Goal: Information Seeking & Learning: Compare options

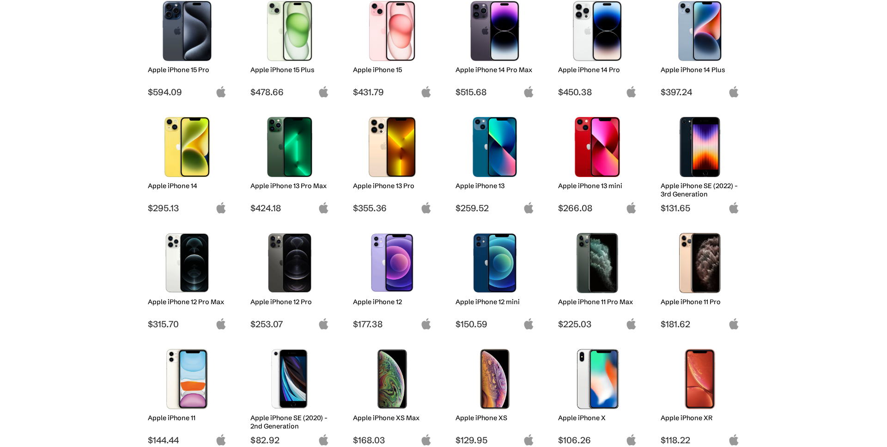
scroll to position [275, 0]
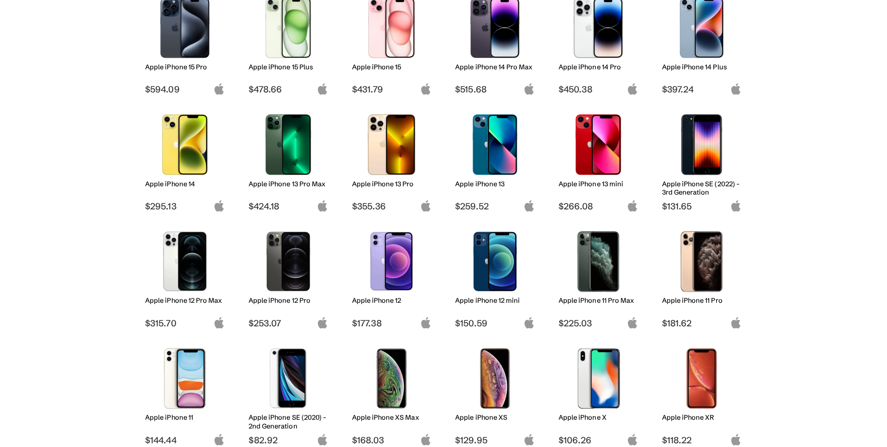
click at [473, 334] on div "Apple iPhone 16 Pro Max $908.16 Apple iPhone 16 Pro $781.73 Apple iPhone 16 Plu…" at bounding box center [443, 335] width 601 height 913
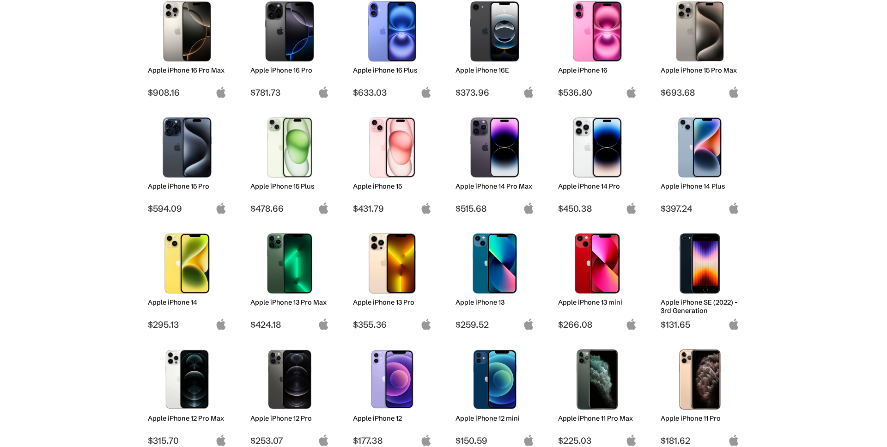
scroll to position [0, 0]
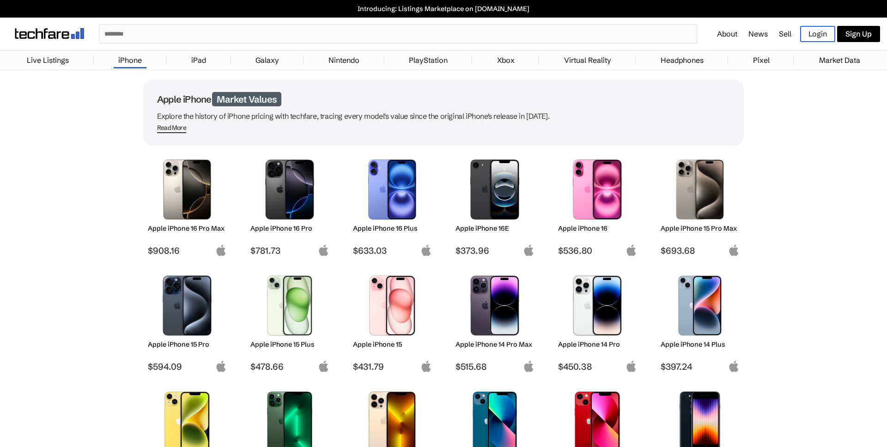
click at [496, 228] on h2 "Apple iPhone 16E" at bounding box center [494, 228] width 79 height 8
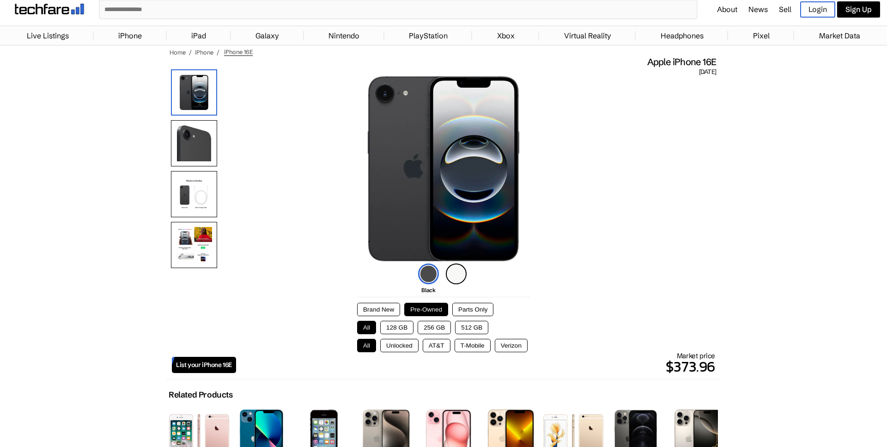
scroll to position [35, 0]
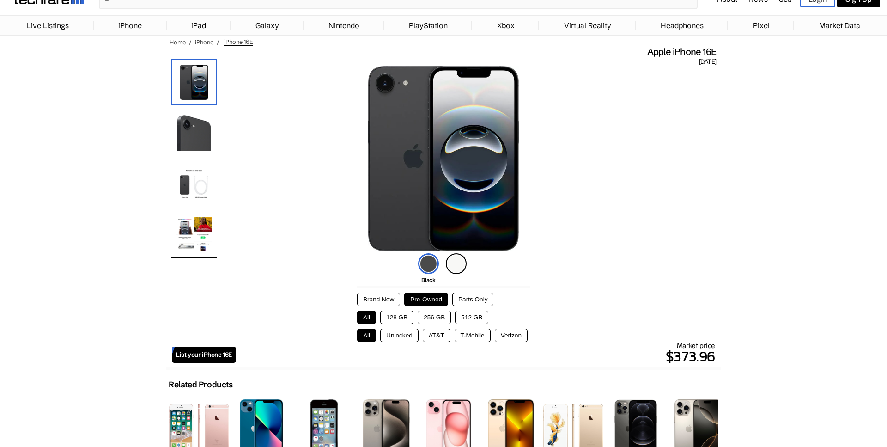
click at [388, 303] on button "Brand New" at bounding box center [378, 298] width 43 height 13
click at [419, 302] on button "Pre-Owned" at bounding box center [426, 298] width 44 height 13
click at [479, 303] on button "Parts Only" at bounding box center [472, 298] width 41 height 13
click at [436, 301] on button "Pre-Owned" at bounding box center [426, 298] width 44 height 13
click at [401, 324] on button "128 GB" at bounding box center [396, 316] width 33 height 13
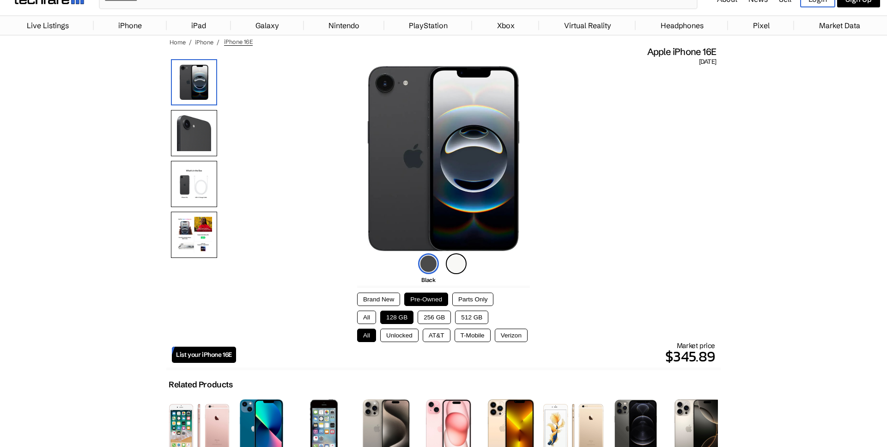
click at [405, 340] on button "Unlocked" at bounding box center [399, 334] width 38 height 13
click at [386, 299] on button "Brand New" at bounding box center [378, 298] width 43 height 13
click at [434, 301] on button "Pre-Owned" at bounding box center [426, 298] width 44 height 13
click at [369, 337] on button "All" at bounding box center [366, 334] width 19 height 13
click at [432, 339] on button "AT&T" at bounding box center [437, 334] width 28 height 13
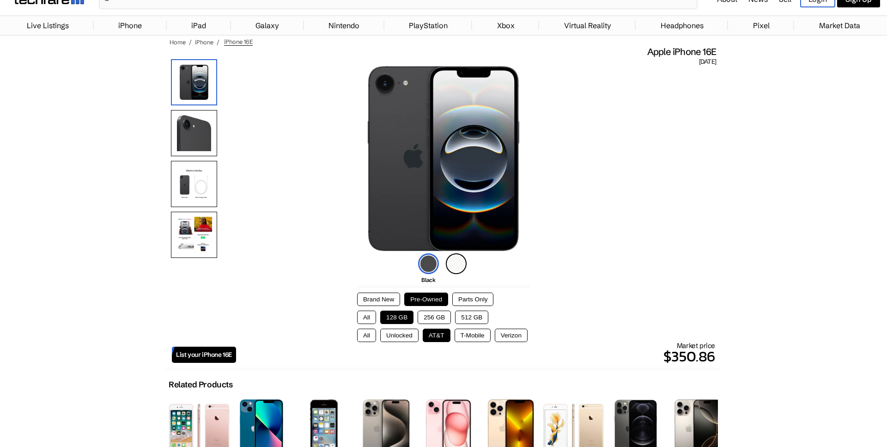
click at [464, 340] on button "T-Mobile" at bounding box center [473, 334] width 36 height 13
click at [503, 341] on button "Verizon" at bounding box center [511, 334] width 33 height 13
click at [410, 340] on button "Unlocked" at bounding box center [399, 334] width 38 height 13
click at [455, 266] on img at bounding box center [456, 263] width 21 height 21
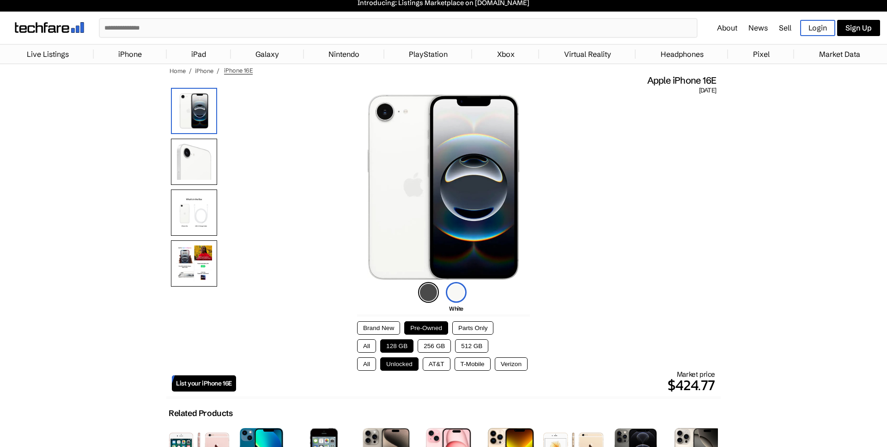
scroll to position [0, 0]
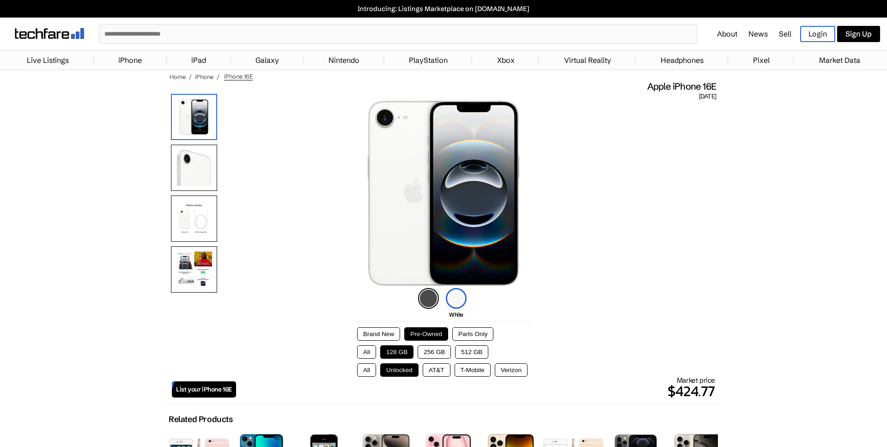
click at [841, 62] on link "Market Data" at bounding box center [839, 60] width 50 height 18
click at [128, 58] on link "iPhone" at bounding box center [130, 60] width 33 height 18
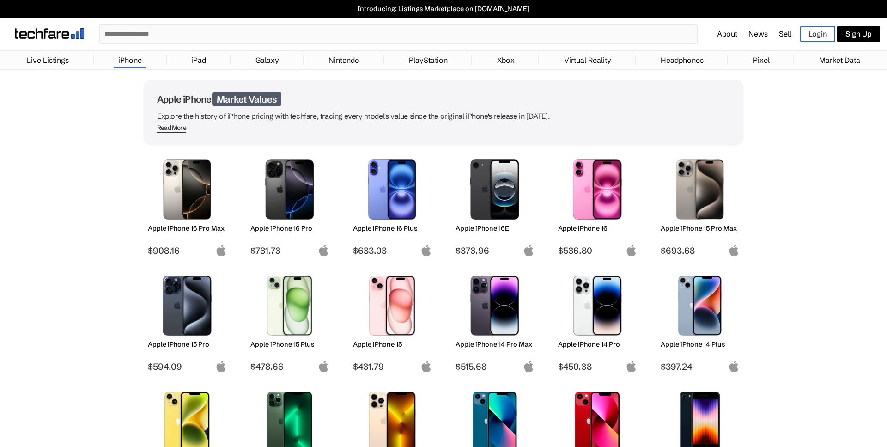
click at [46, 63] on link "Live Listings" at bounding box center [47, 60] width 51 height 18
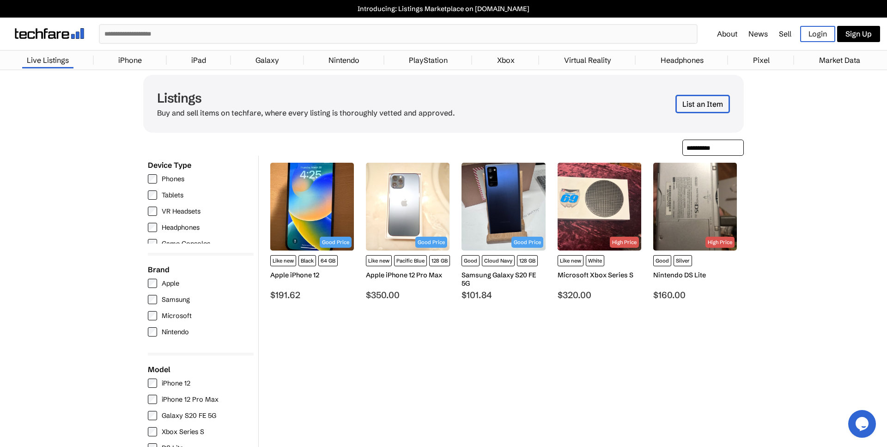
click at [285, 37] on input "text" at bounding box center [398, 34] width 597 height 18
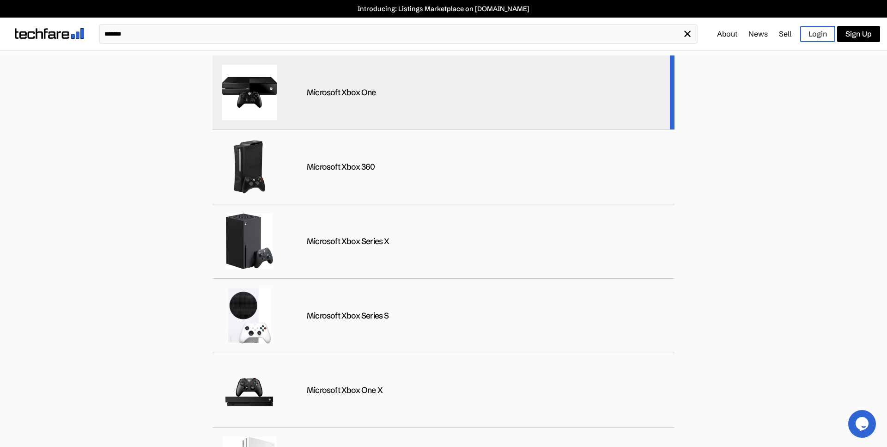
type input "*******"
click at [278, 103] on div "Microsoft Xbox One" at bounding box center [443, 92] width 462 height 74
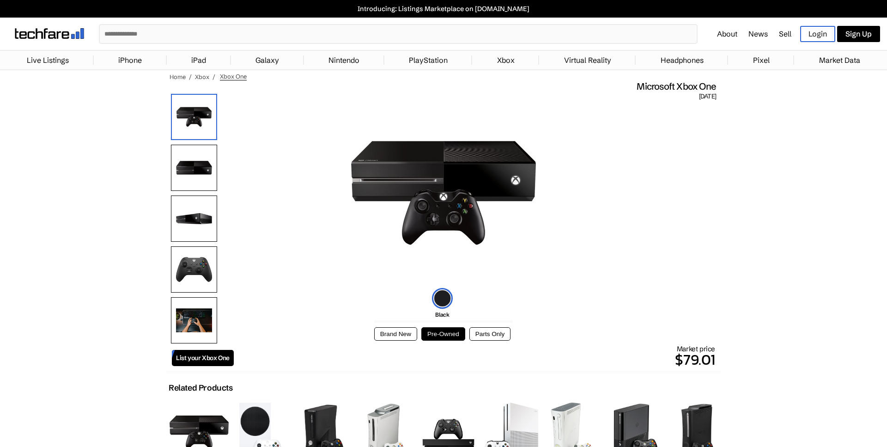
scroll to position [16, 0]
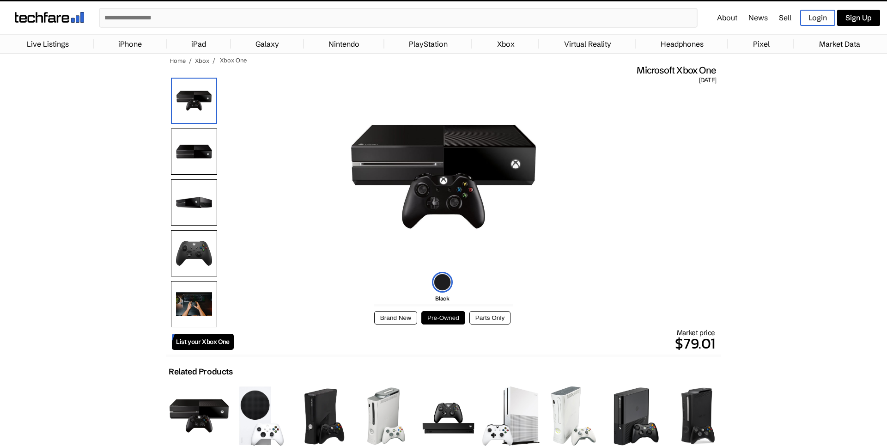
click at [395, 323] on button "Brand New" at bounding box center [395, 317] width 43 height 13
click at [436, 320] on button "Pre-Owned" at bounding box center [443, 317] width 44 height 13
click at [487, 321] on button "Parts Only" at bounding box center [489, 317] width 41 height 13
click at [459, 323] on button "Pre-Owned" at bounding box center [443, 317] width 44 height 13
click at [194, 252] on img at bounding box center [194, 253] width 46 height 46
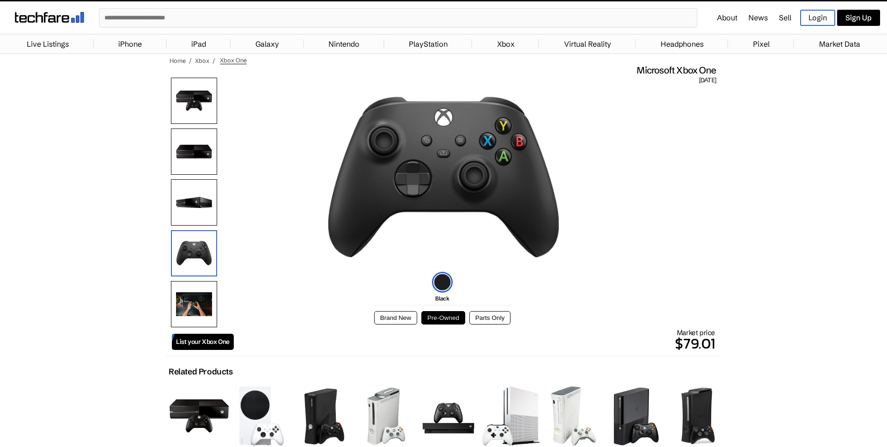
click at [201, 209] on img at bounding box center [194, 202] width 46 height 46
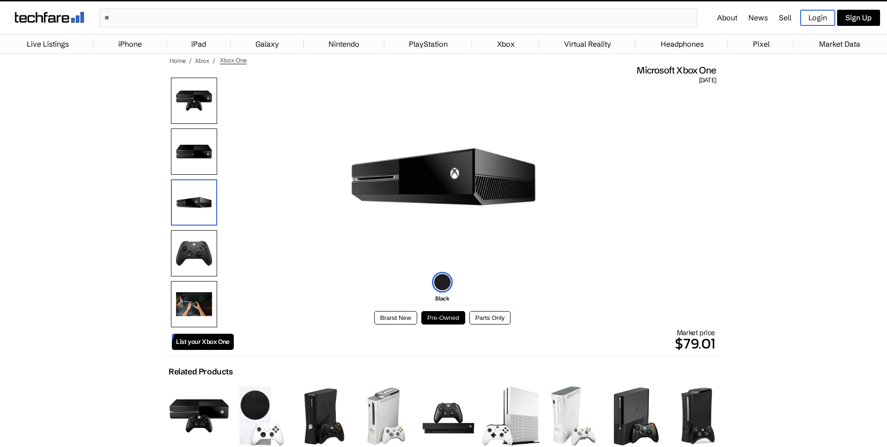
click at [193, 171] on img at bounding box center [194, 151] width 46 height 46
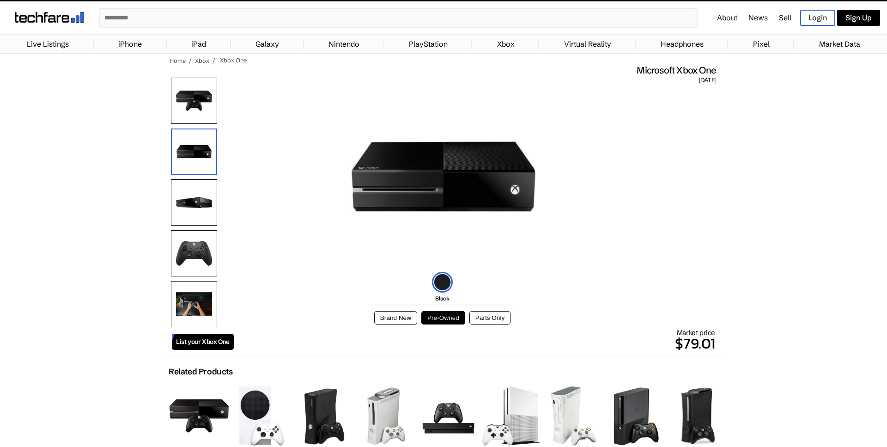
click at [182, 291] on img at bounding box center [194, 304] width 46 height 46
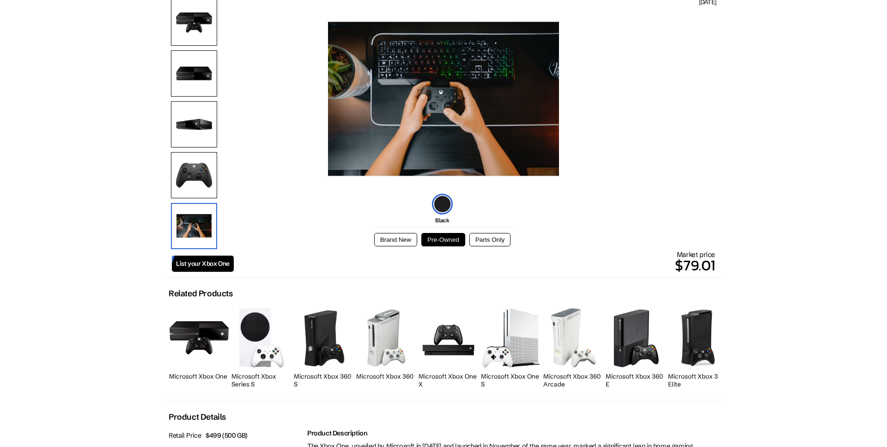
scroll to position [0, 0]
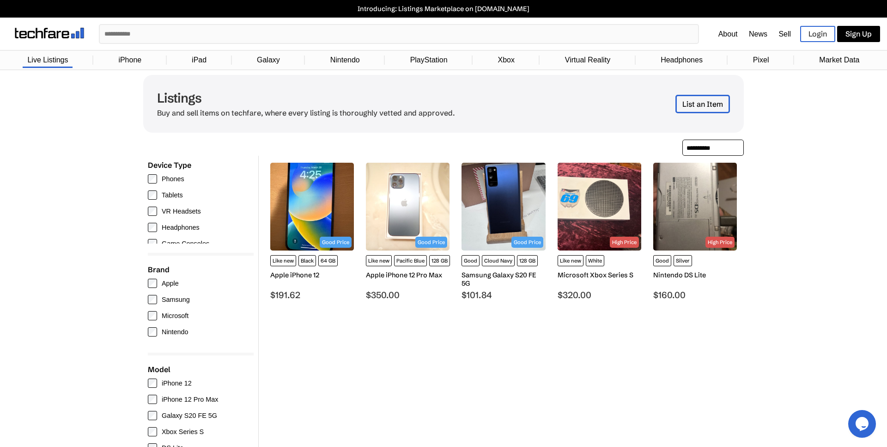
click at [406, 213] on img at bounding box center [408, 207] width 84 height 88
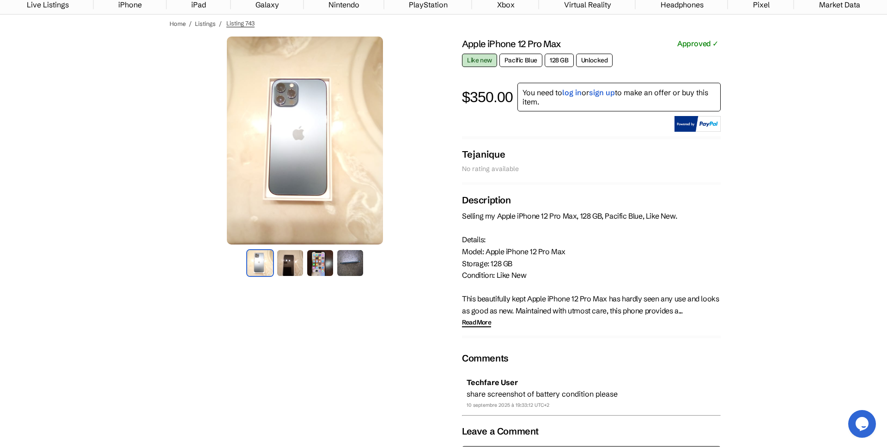
scroll to position [58, 0]
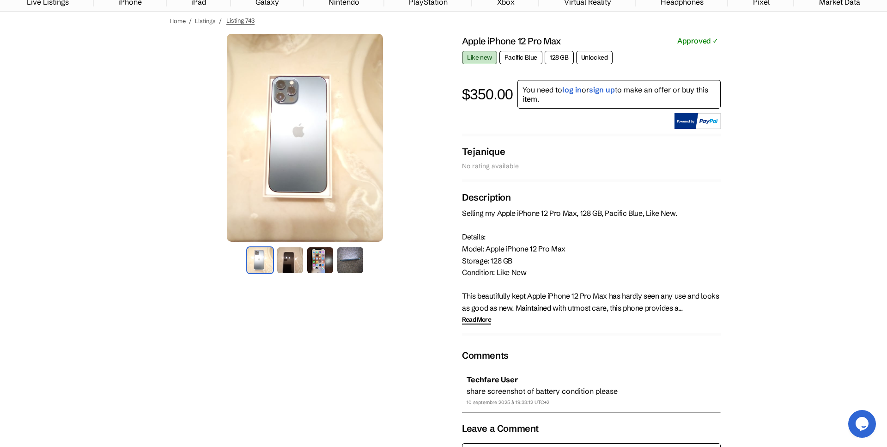
click at [317, 259] on img at bounding box center [320, 260] width 28 height 28
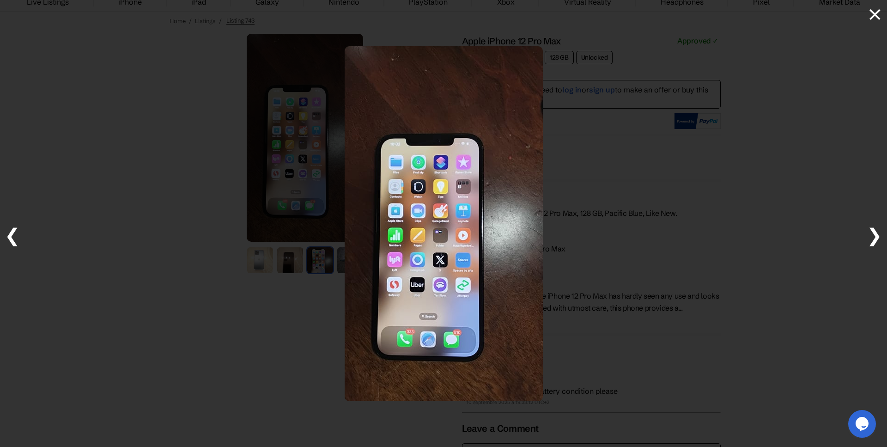
click at [881, 231] on span "❯" at bounding box center [875, 235] width 16 height 23
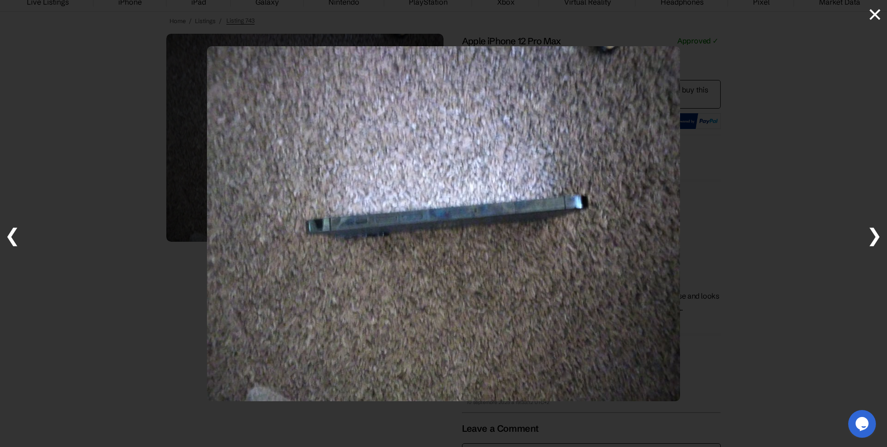
click at [881, 232] on span "❯" at bounding box center [875, 235] width 16 height 23
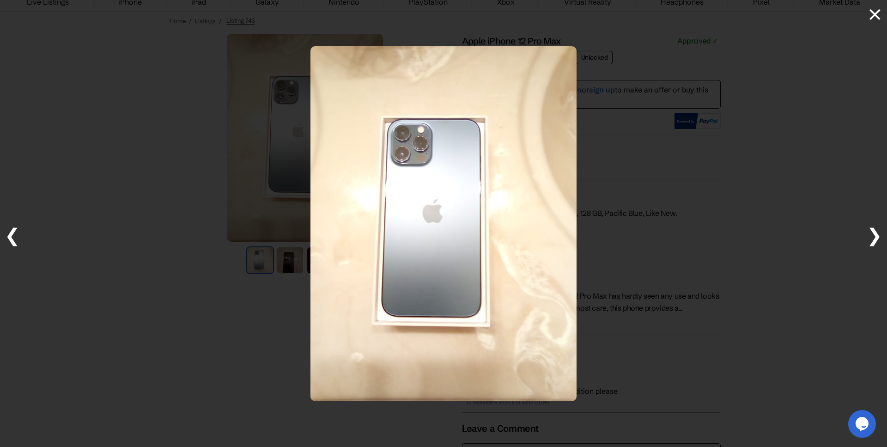
click at [881, 232] on span "❯" at bounding box center [875, 235] width 16 height 23
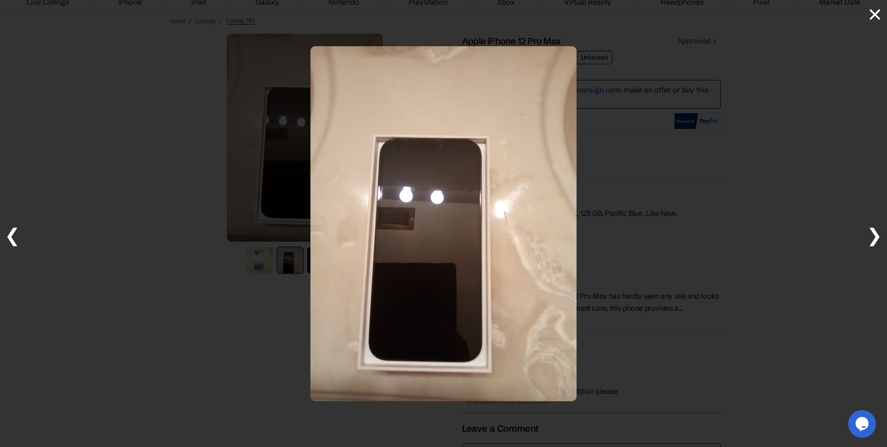
click at [881, 232] on span "❯" at bounding box center [875, 235] width 16 height 23
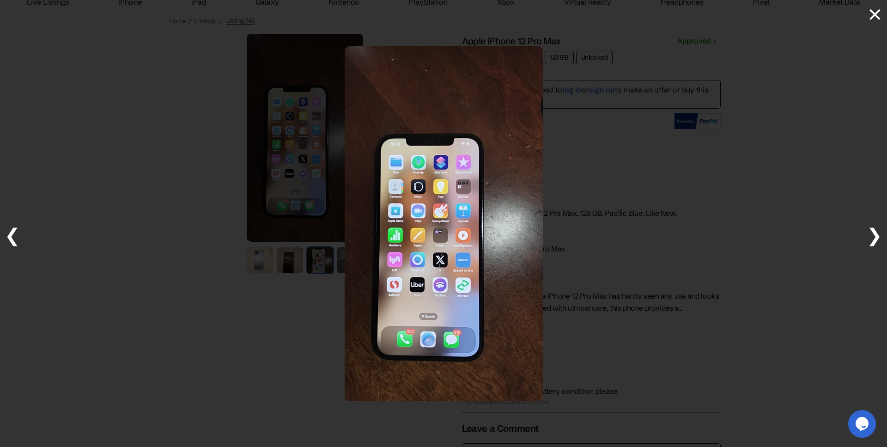
click at [797, 168] on div at bounding box center [443, 223] width 887 height 447
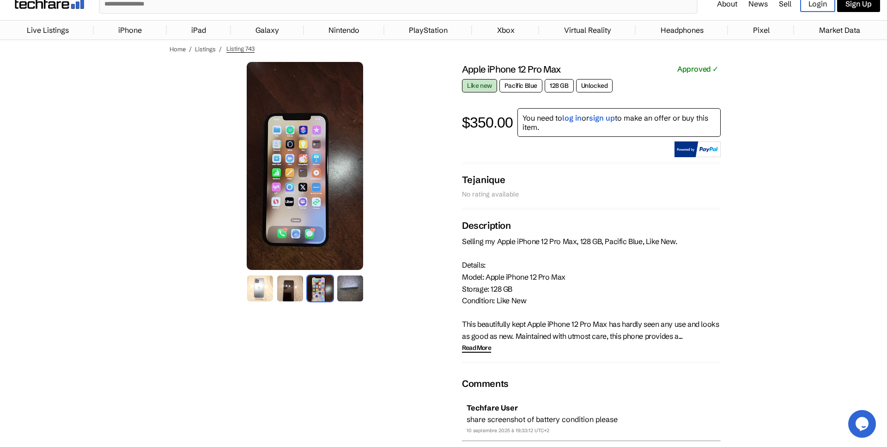
scroll to position [0, 0]
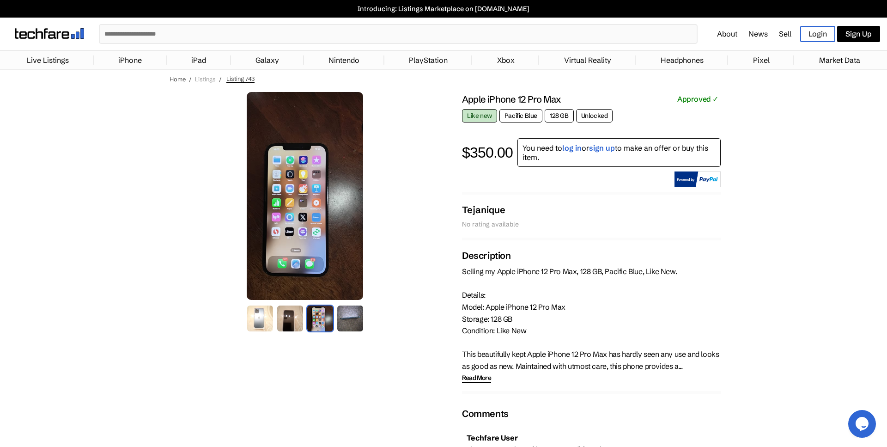
click at [211, 81] on link "Listings" at bounding box center [205, 78] width 21 height 7
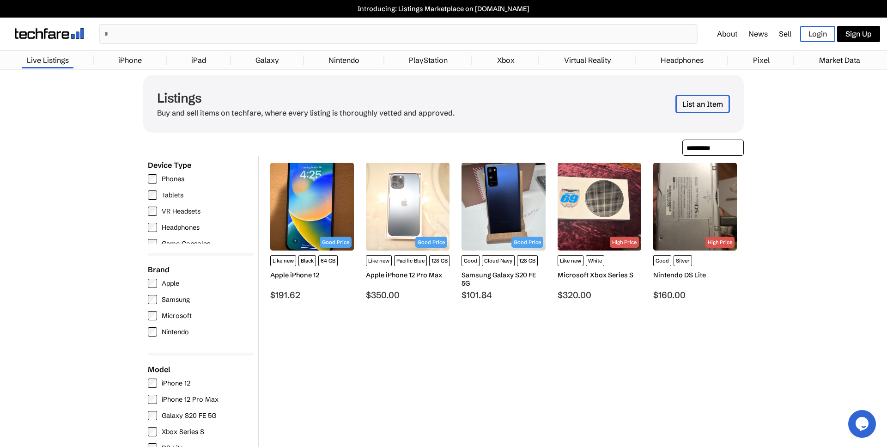
click at [589, 273] on div "Microsoft Xbox Series S" at bounding box center [600, 275] width 84 height 8
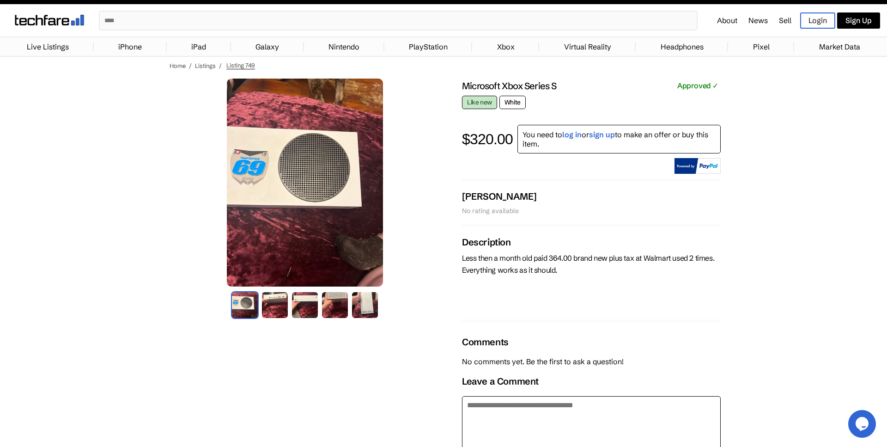
scroll to position [13, 0]
click at [271, 303] on img at bounding box center [275, 305] width 28 height 28
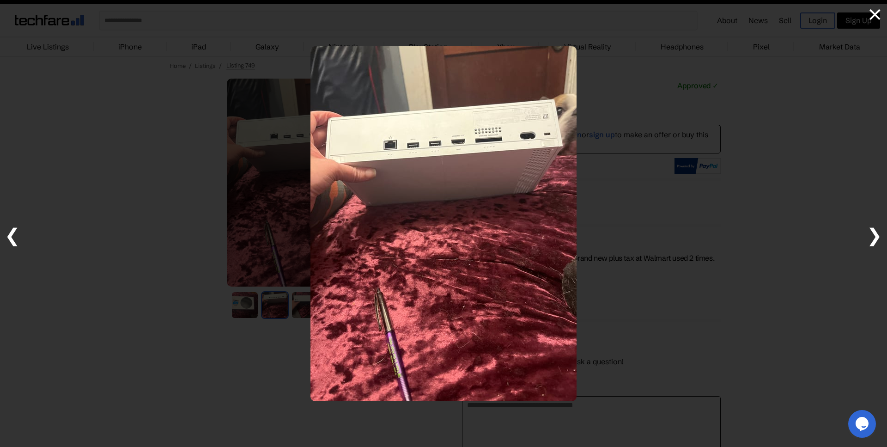
click at [225, 153] on div at bounding box center [443, 223] width 887 height 447
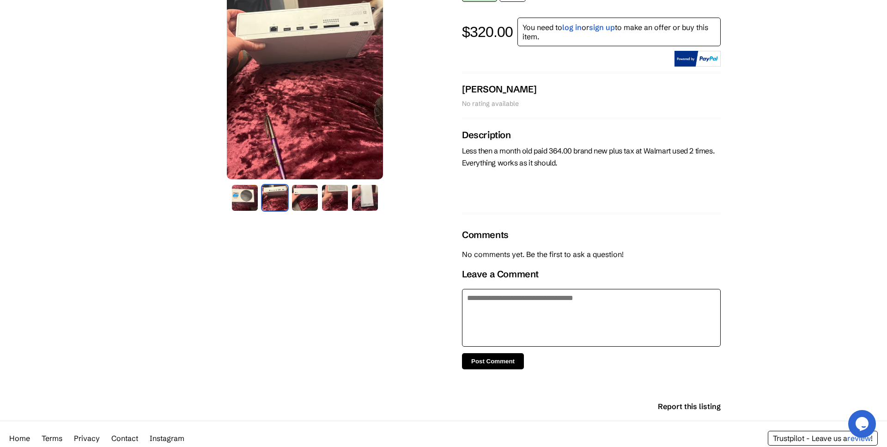
scroll to position [156, 0]
